Goal: Navigation & Orientation: Find specific page/section

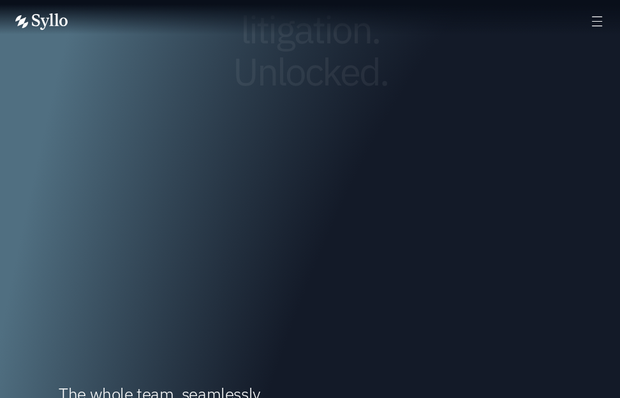
scroll to position [246, 0]
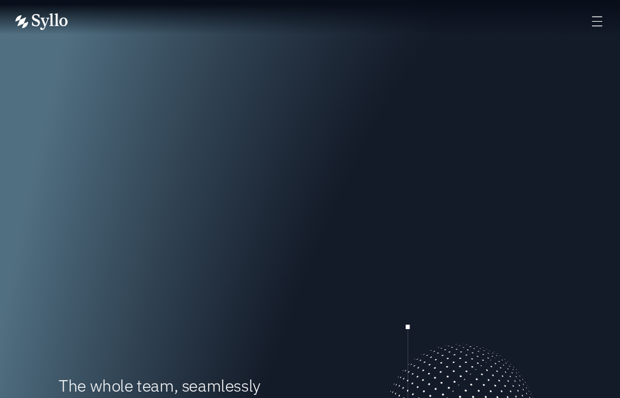
click at [601, 17] on icon at bounding box center [597, 21] width 15 height 15
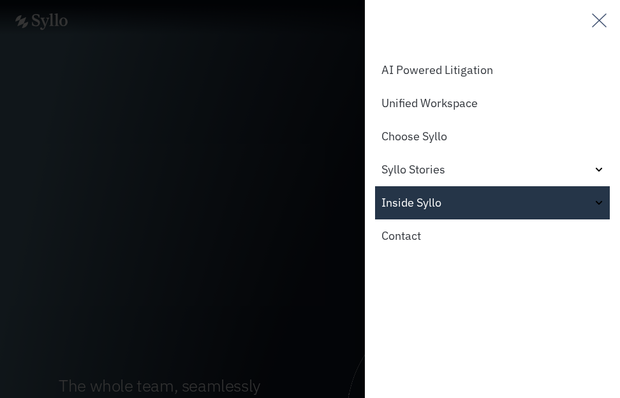
click at [442, 198] on link "Inside Syllo" at bounding box center [492, 202] width 235 height 33
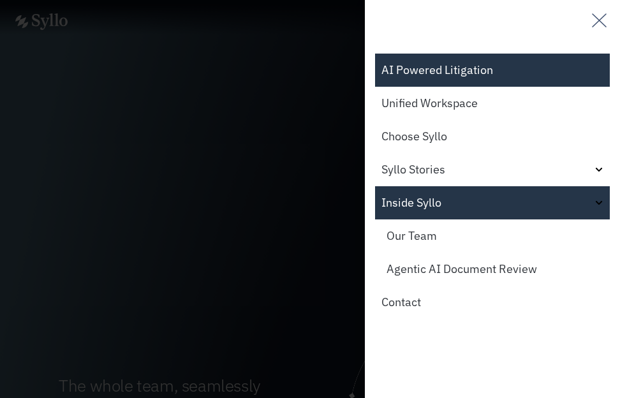
click at [451, 71] on link "AI Powered Litigation" at bounding box center [492, 70] width 235 height 33
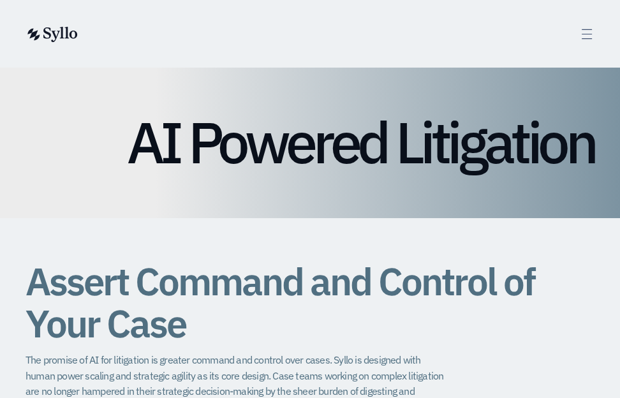
click at [42, 29] on img at bounding box center [52, 34] width 52 height 15
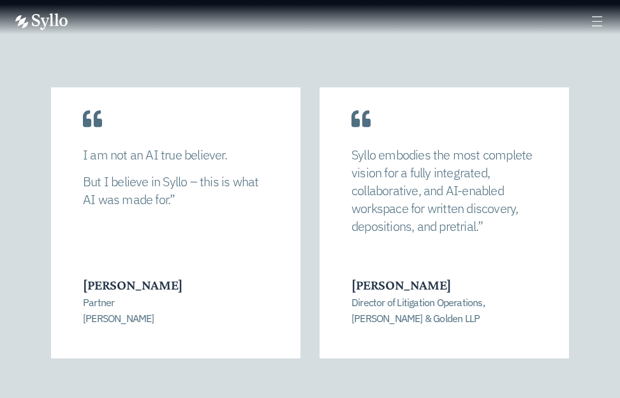
scroll to position [2071, 0]
